Goal: Communication & Community: Connect with others

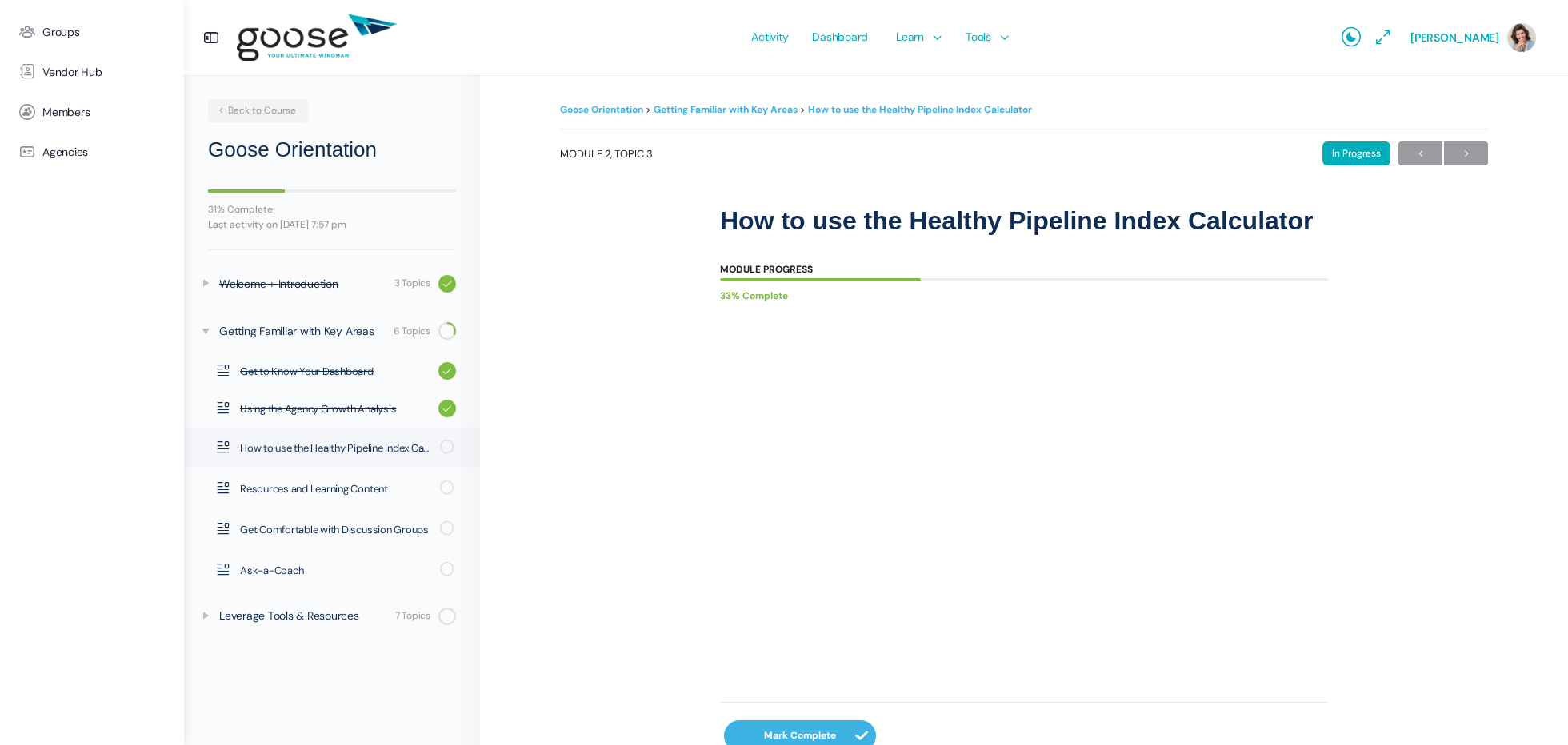
click at [853, 37] on span "Dashboard" at bounding box center [839, 36] width 56 height 75
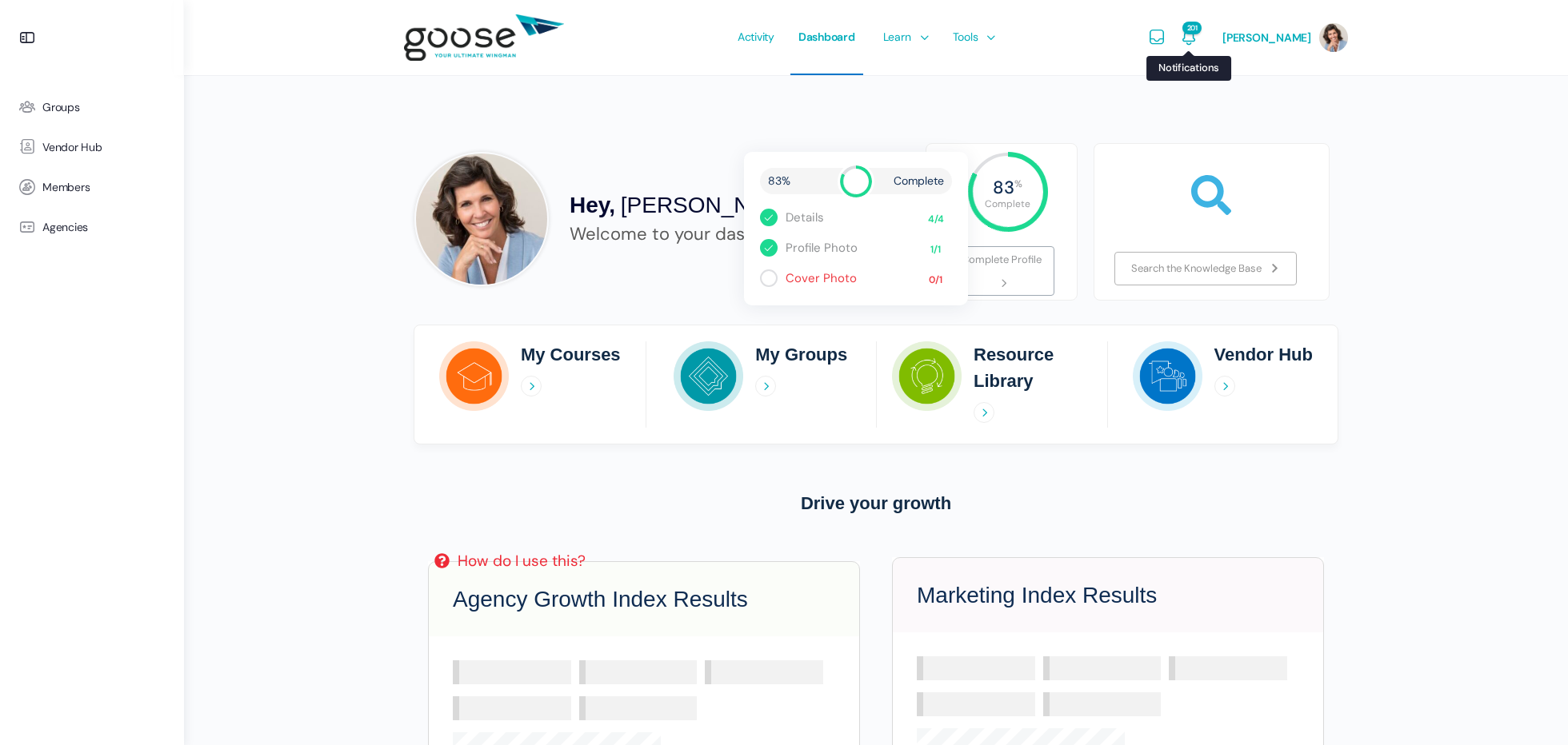
click at [1201, 29] on span "201" at bounding box center [1192, 27] width 20 height 13
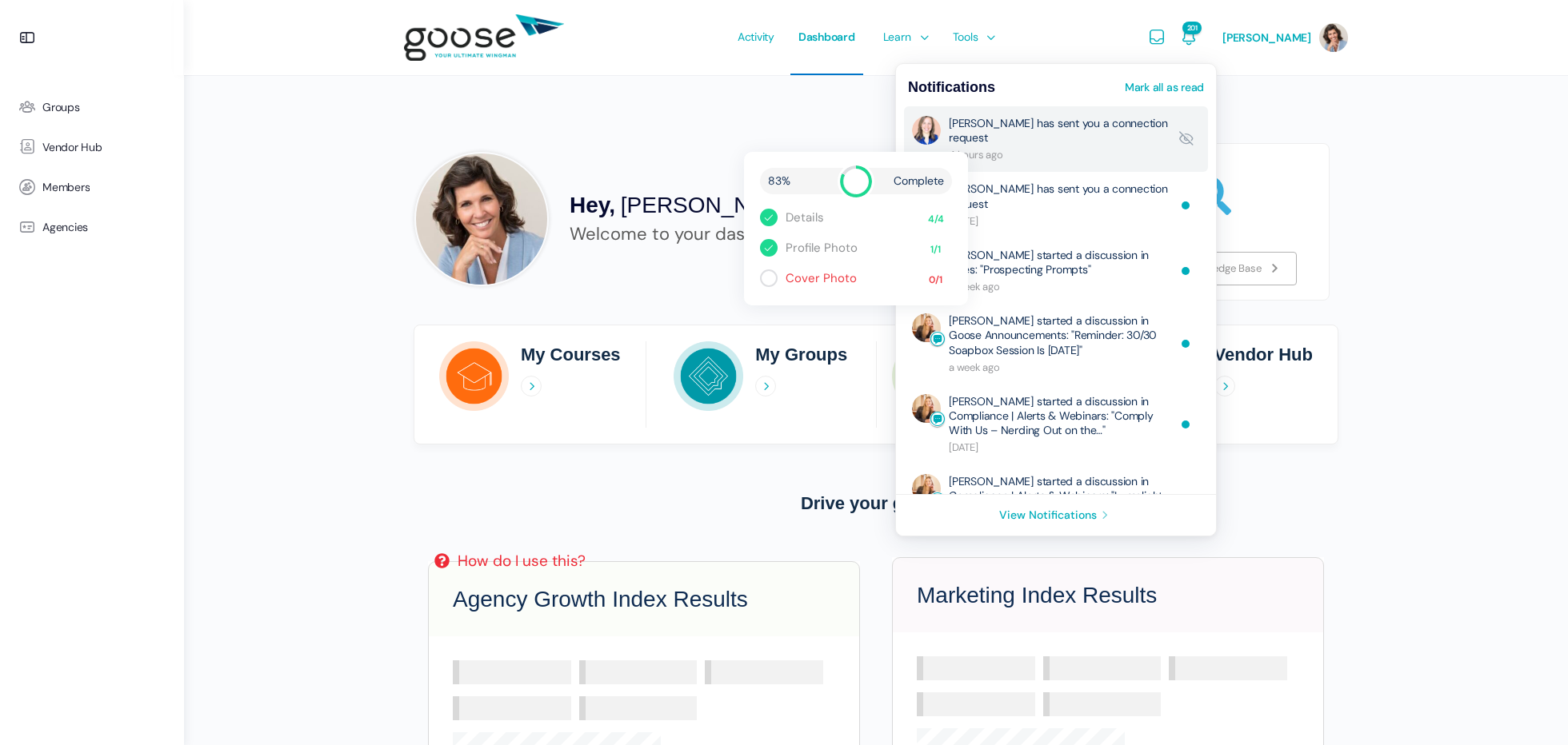
click at [1077, 124] on link "Rebekah Kelley has sent you a connection request" at bounding box center [1058, 139] width 220 height 47
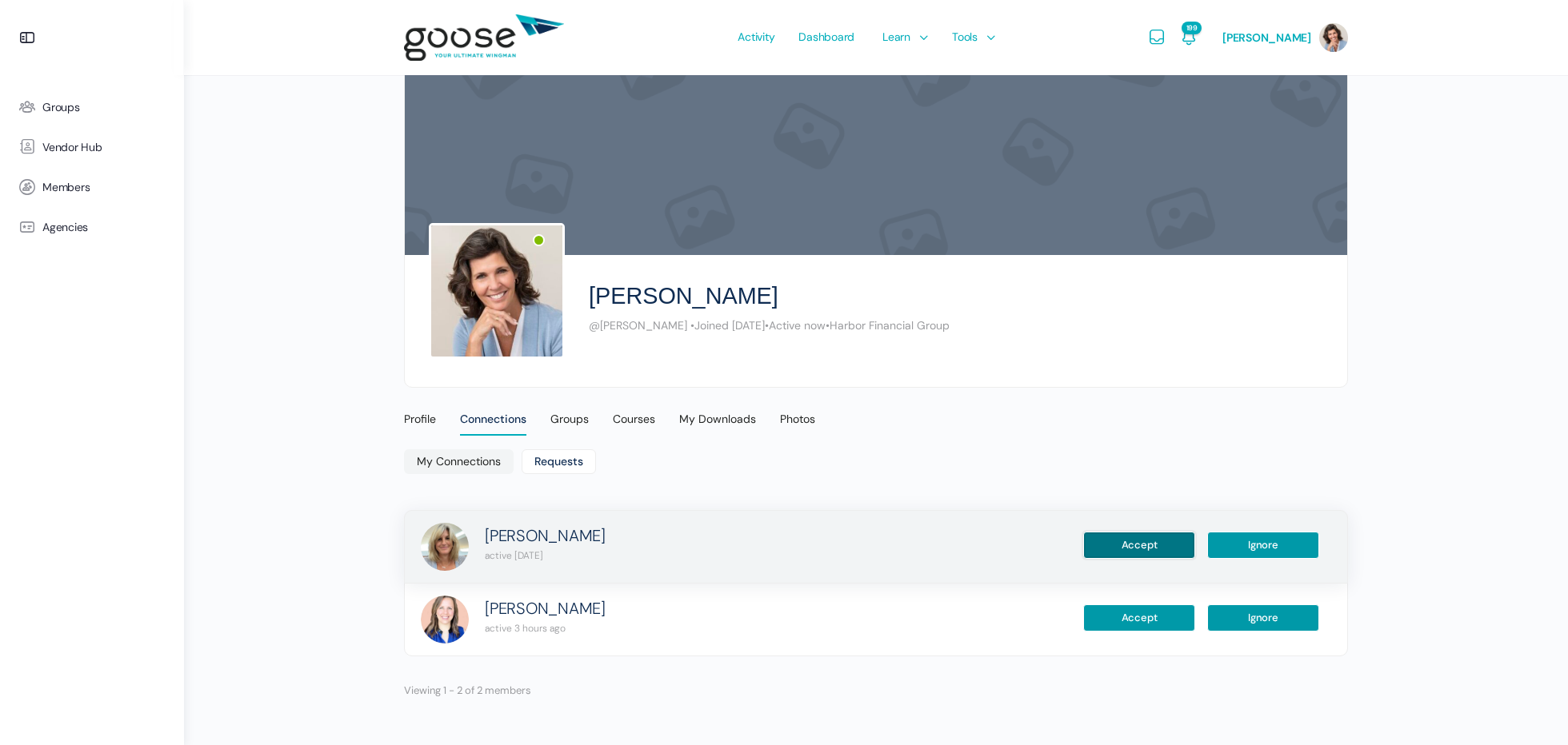
click at [1152, 542] on button "Accept" at bounding box center [1139, 545] width 112 height 27
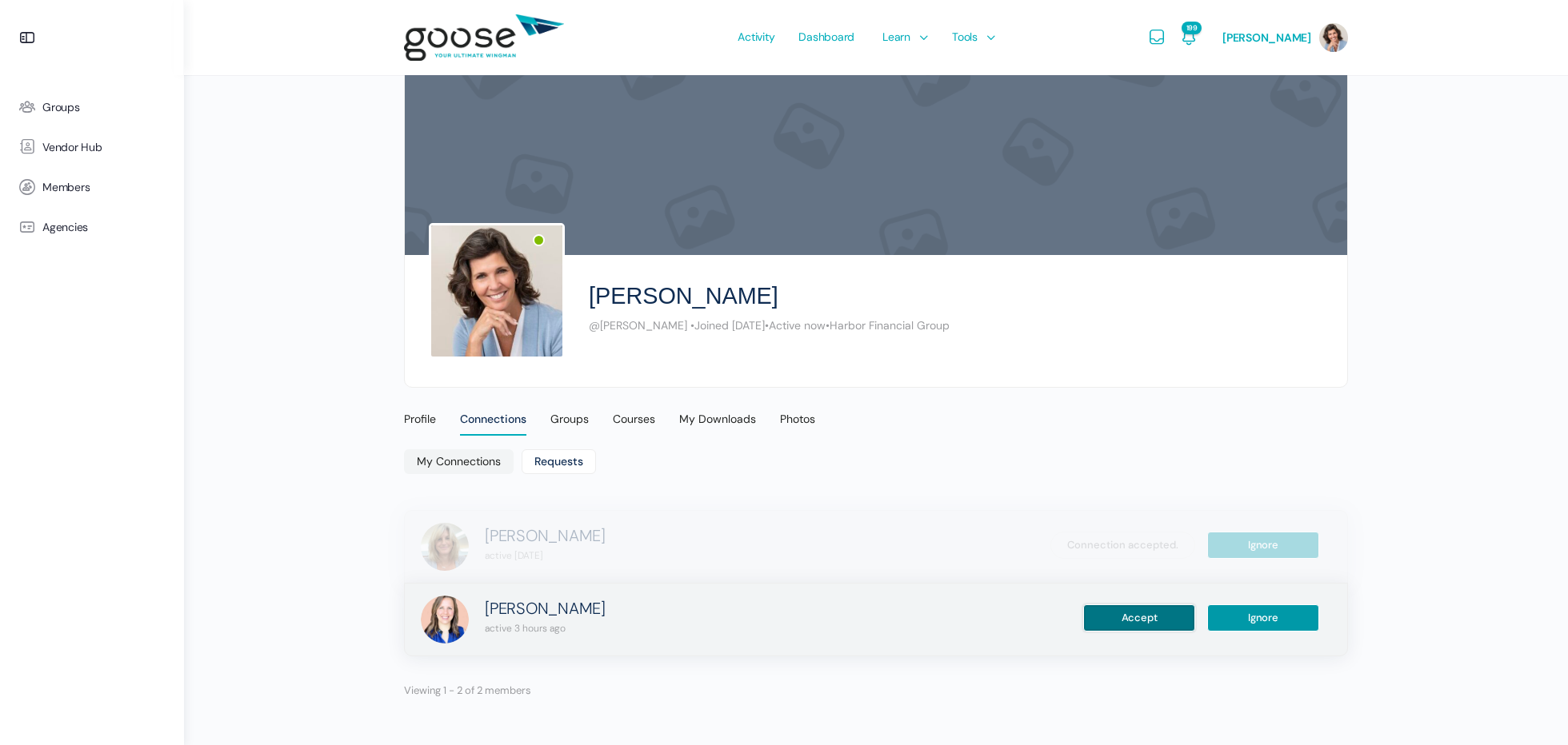
click at [1141, 614] on button "Accept" at bounding box center [1139, 618] width 112 height 27
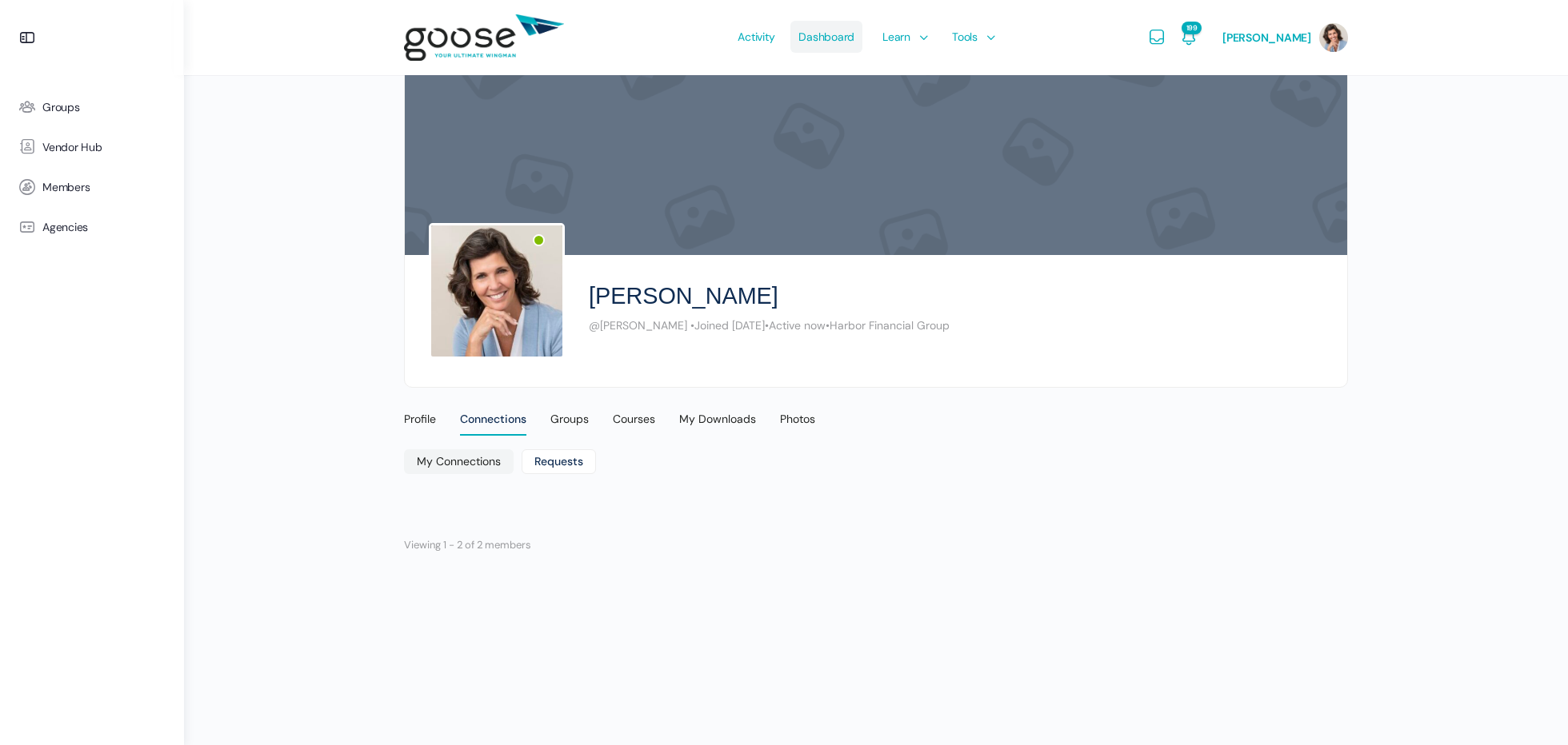
click at [827, 34] on span "Dashboard" at bounding box center [825, 36] width 56 height 75
